Goal: Task Accomplishment & Management: Use online tool/utility

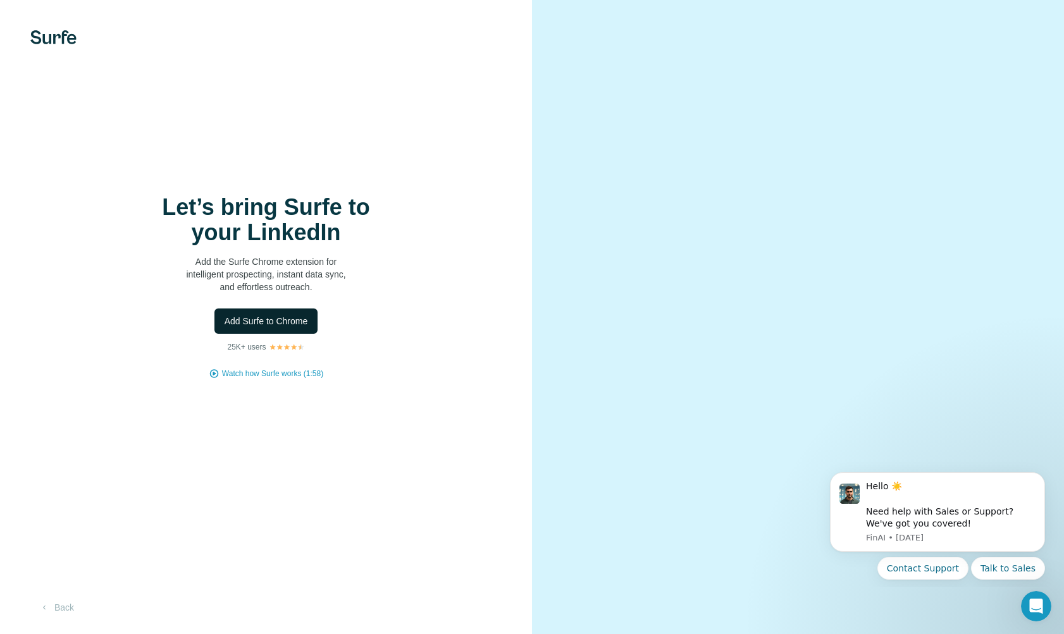
click at [247, 313] on button "Add Surfe to Chrome" at bounding box center [266, 321] width 104 height 25
